Goal: Transaction & Acquisition: Purchase product/service

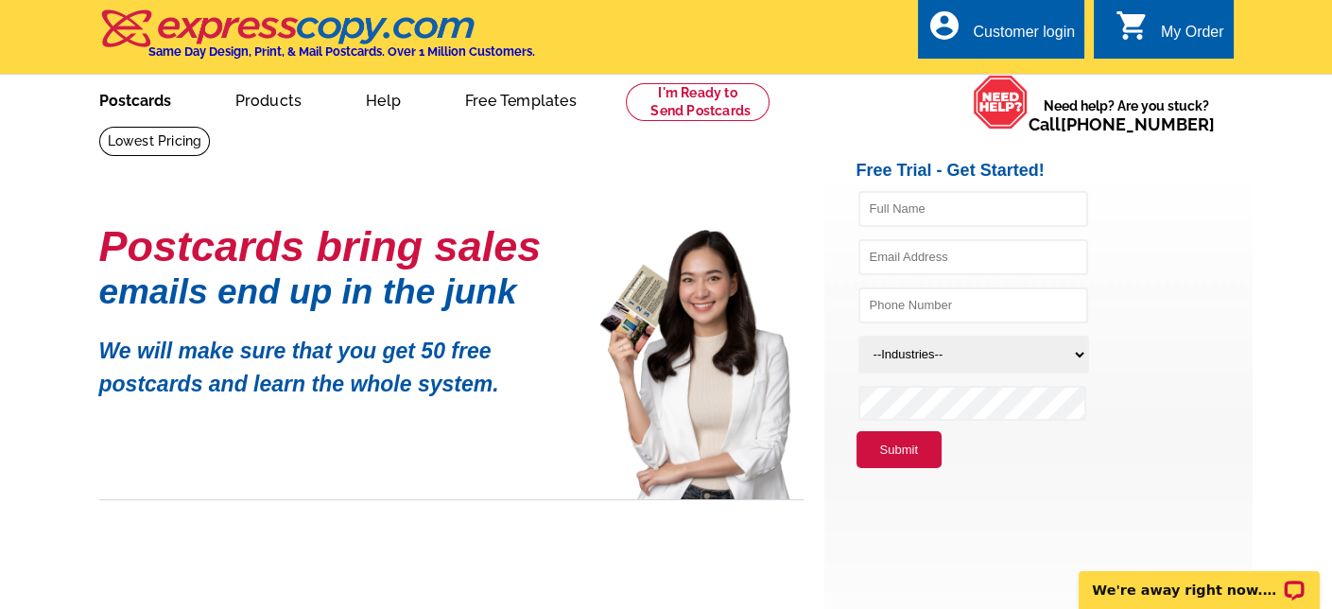
click at [140, 107] on link "Postcards" at bounding box center [135, 99] width 132 height 44
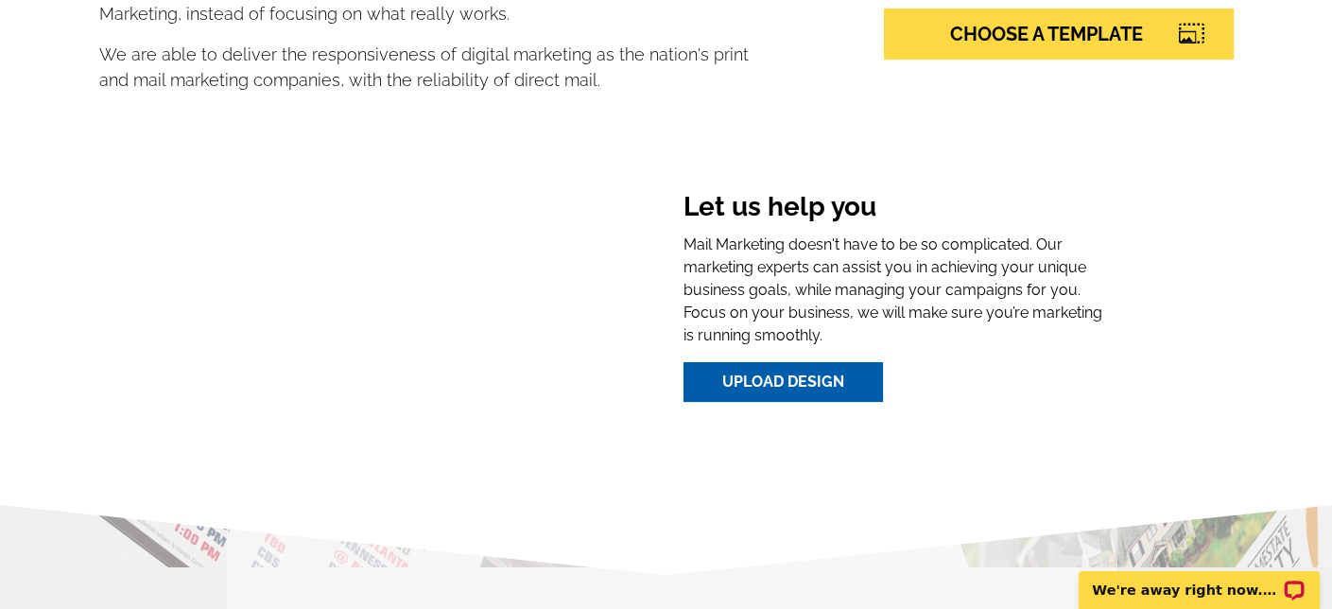
scroll to position [378, 0]
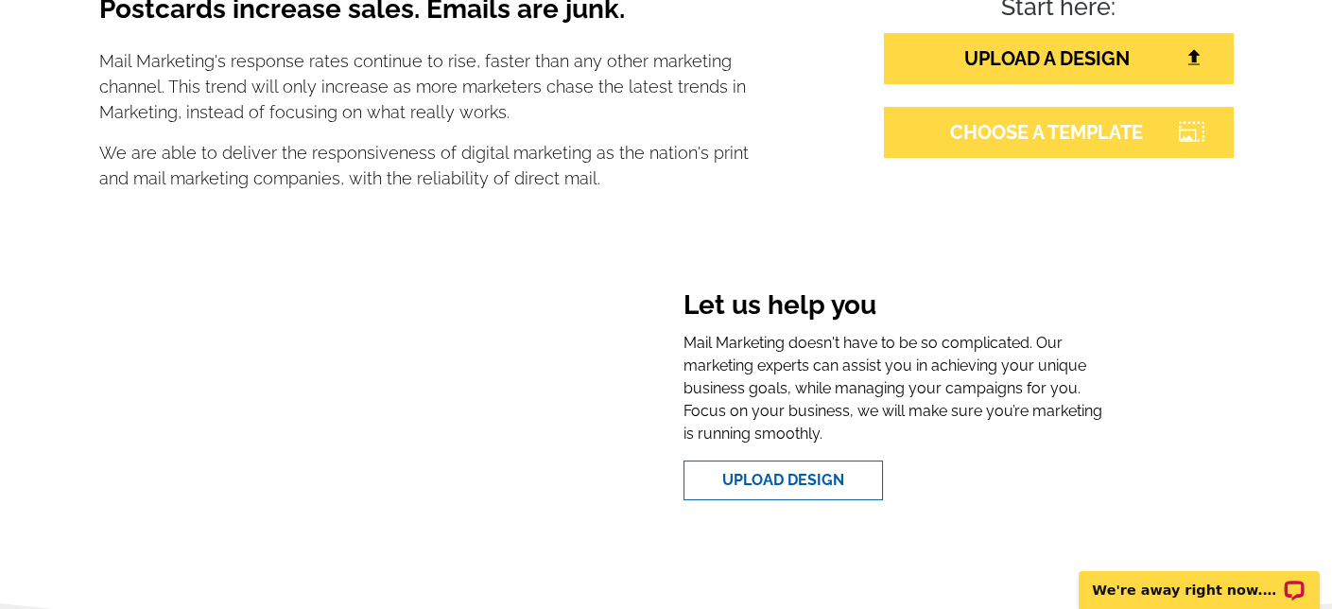
click at [979, 132] on link "CHOOSE A TEMPLATE" at bounding box center [1059, 132] width 350 height 51
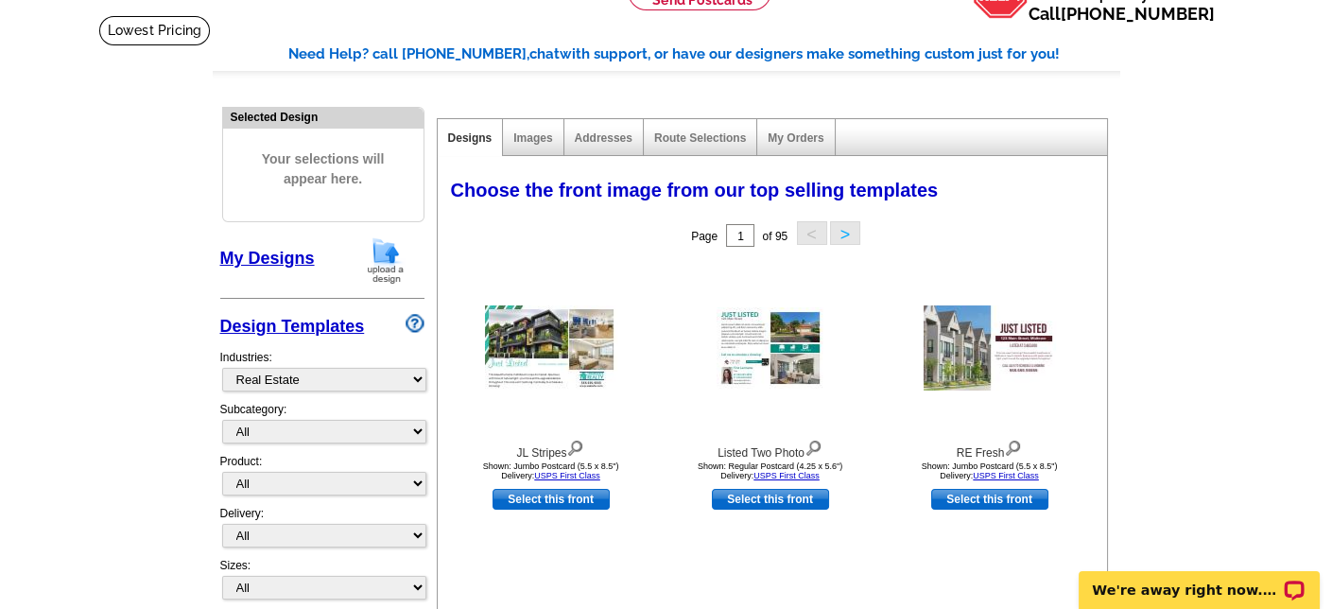
scroll to position [284, 0]
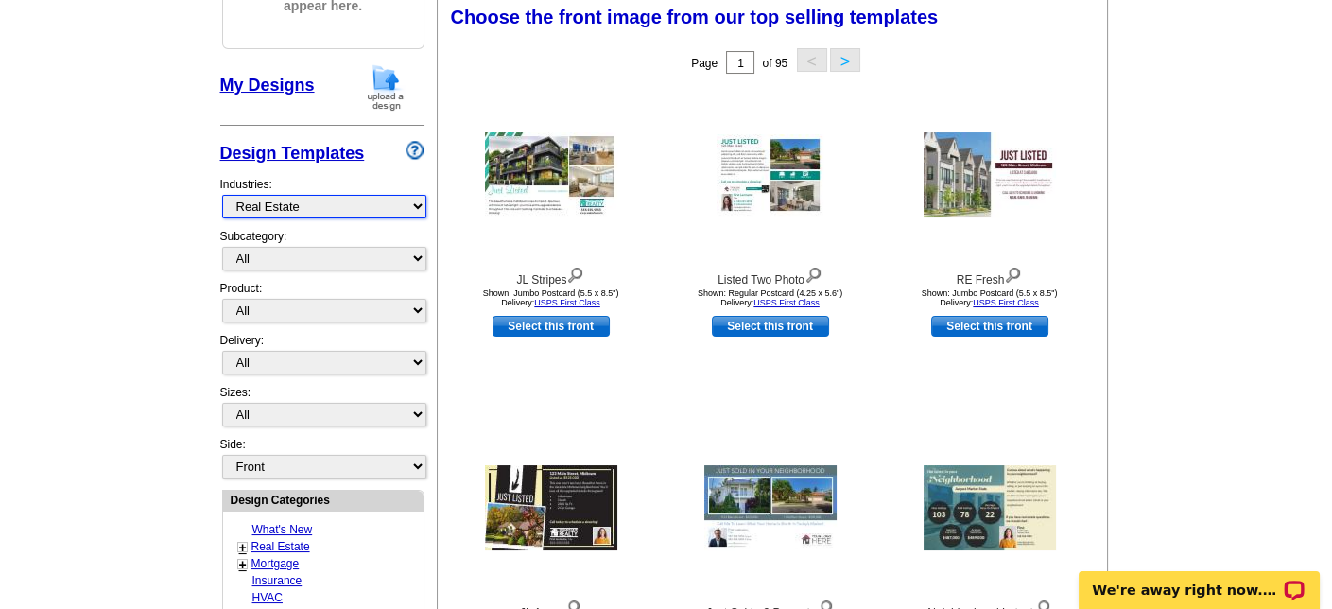
click at [337, 201] on select "What's New Real Estate Mortgage Insurance HVAC Dental Solar EDDM - NEW! Calenda…" at bounding box center [324, 207] width 204 height 24
select select "811"
click at [222, 195] on select "What's New Real Estate Mortgage Insurance HVAC Dental Solar EDDM - NEW! Calenda…" at bounding box center [324, 207] width 204 height 24
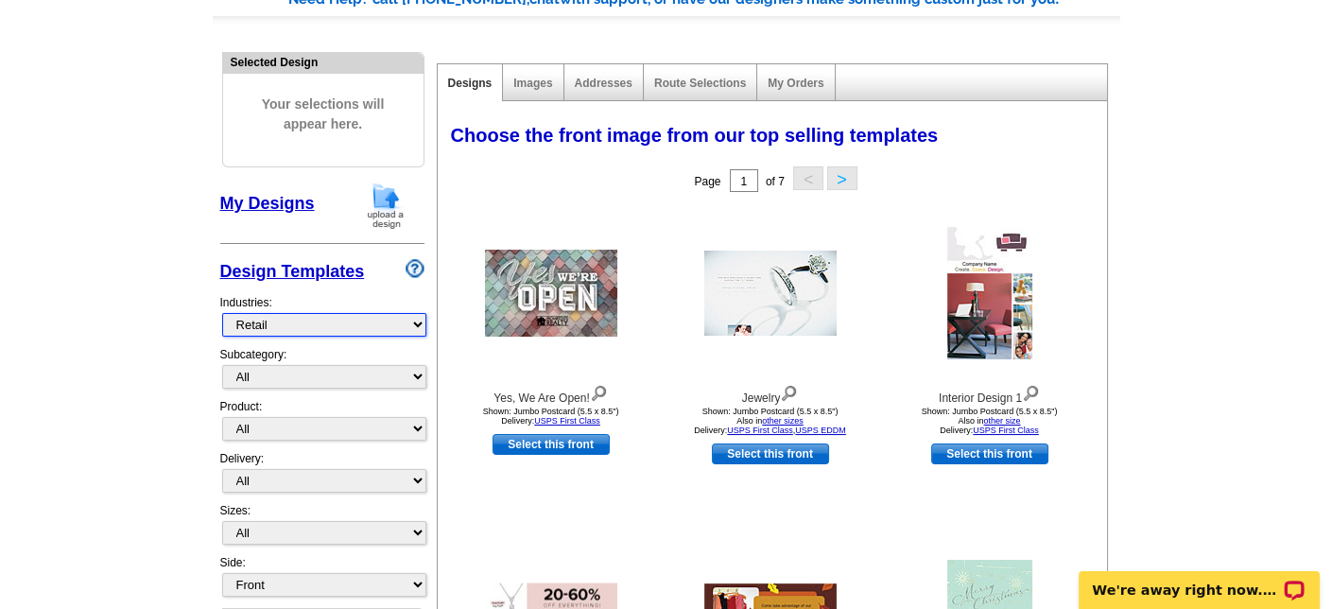
scroll to position [0, 0]
